Goal: Task Accomplishment & Management: Complete application form

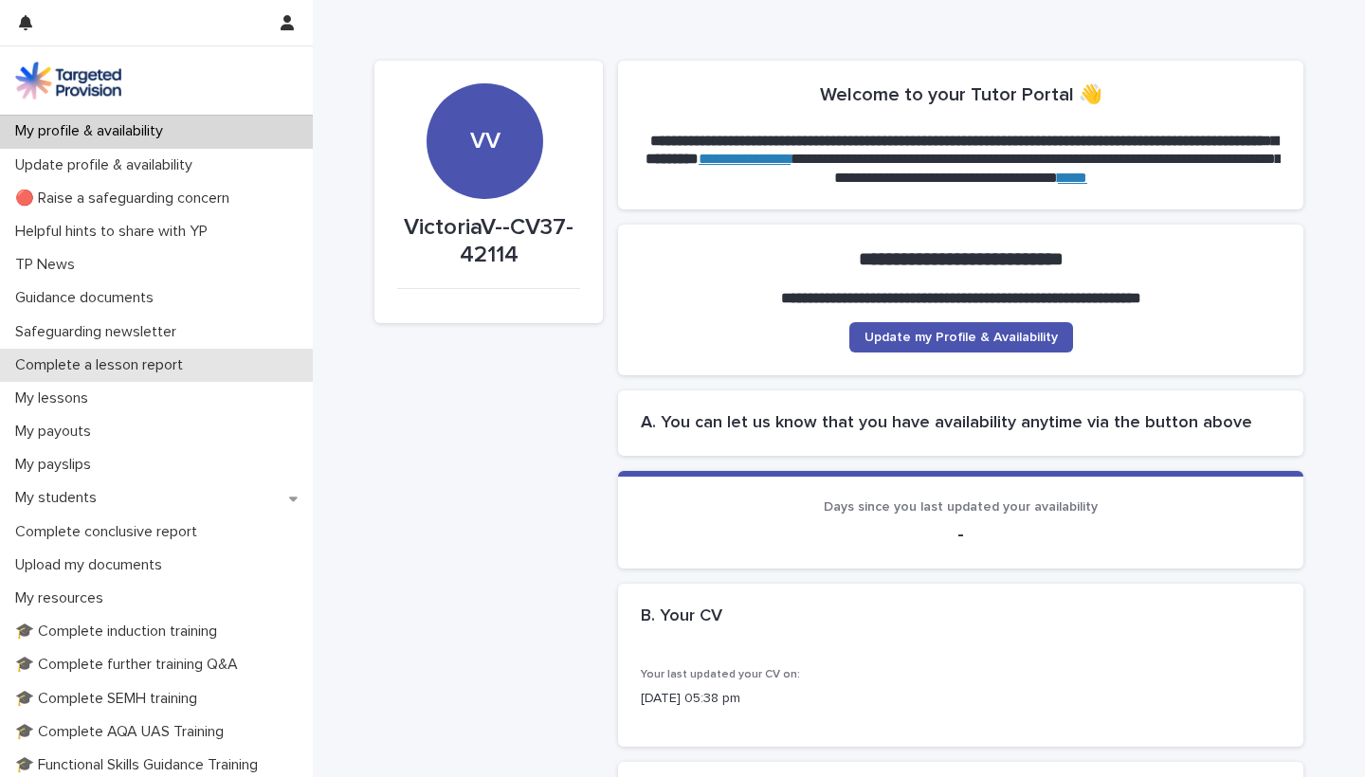
click at [78, 361] on p "Complete a lesson report" at bounding box center [103, 365] width 190 height 18
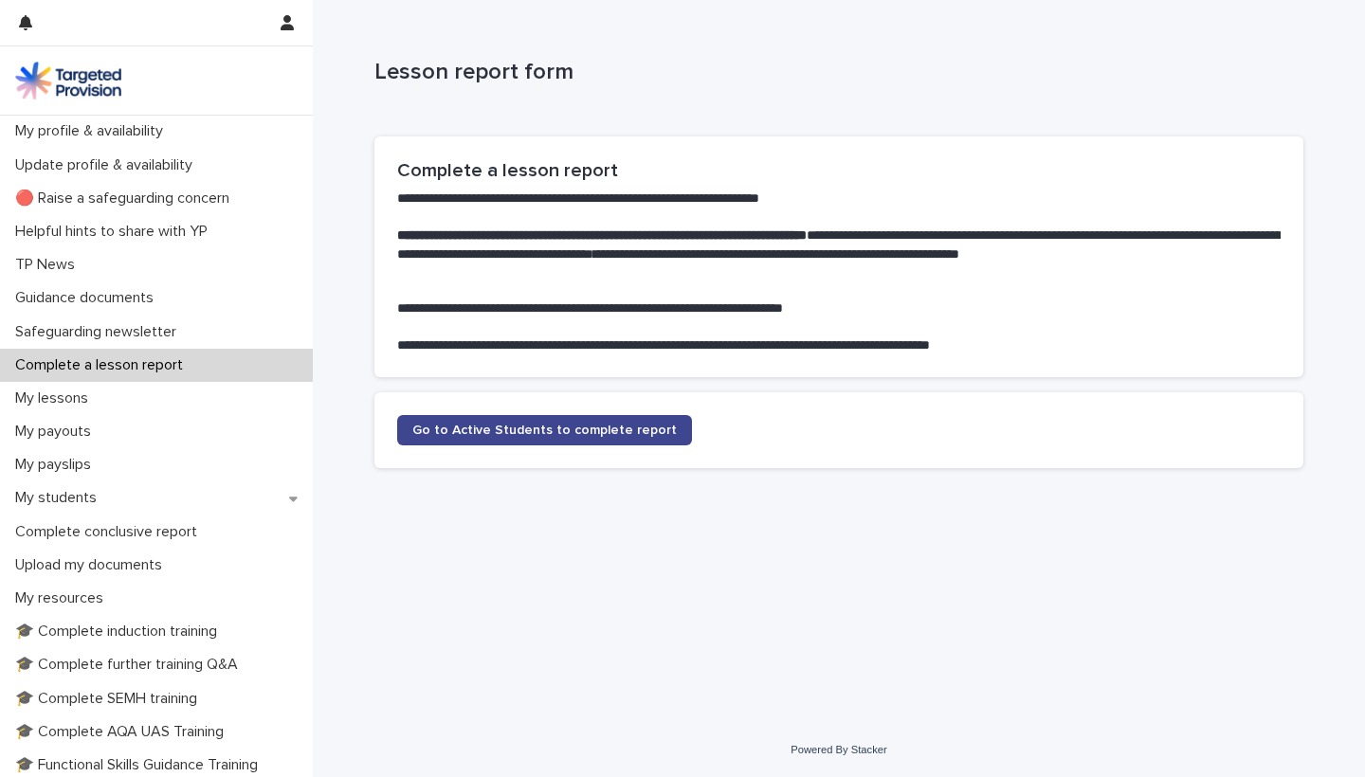
click at [508, 427] on span "Go to Active Students to complete report" at bounding box center [544, 430] width 264 height 13
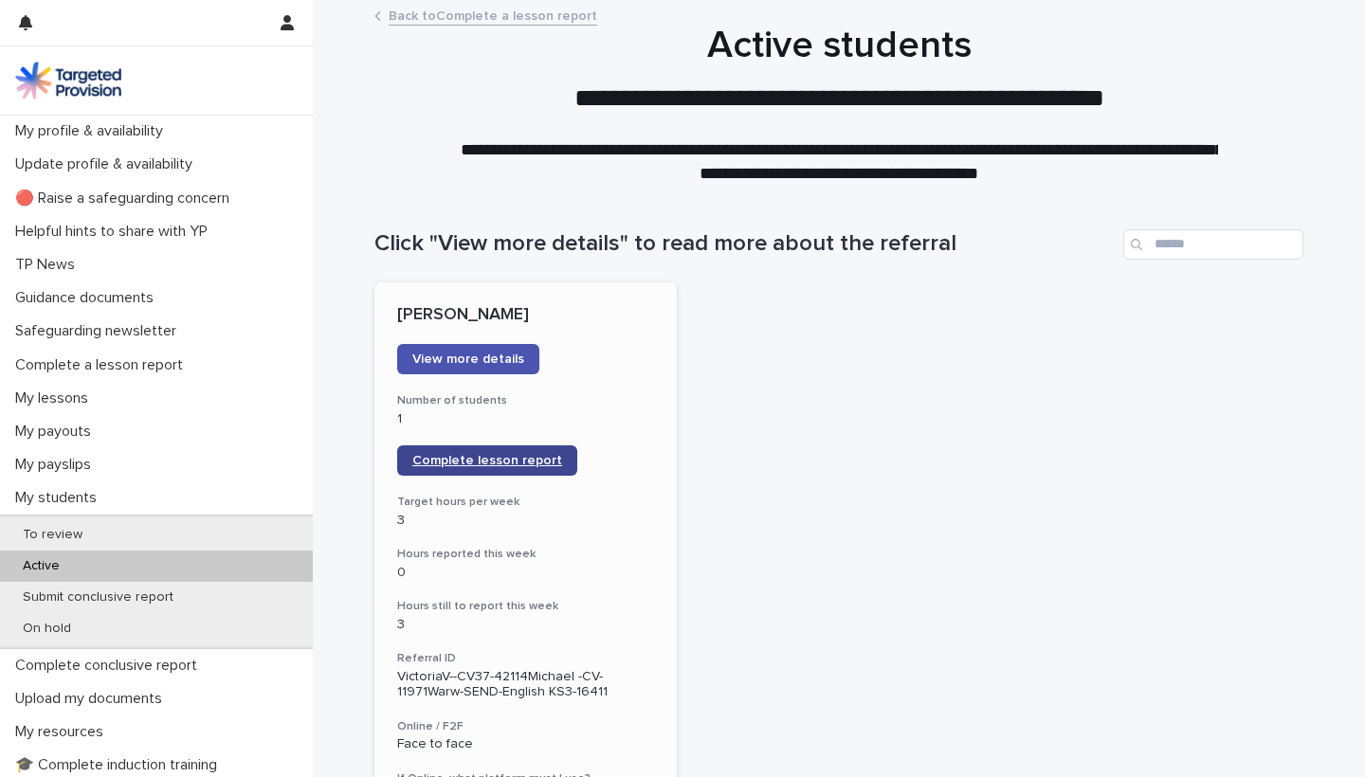
click at [501, 454] on span "Complete lesson report" at bounding box center [487, 460] width 150 height 13
